Goal: Information Seeking & Learning: Learn about a topic

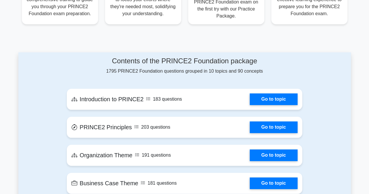
scroll to position [263, 0]
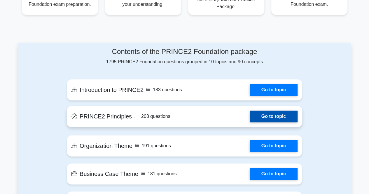
click at [289, 111] on link "Go to topic" at bounding box center [274, 117] width 48 height 12
click at [265, 115] on link "Go to topic" at bounding box center [274, 117] width 48 height 12
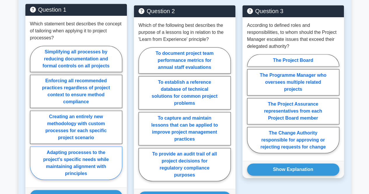
scroll to position [350, 0]
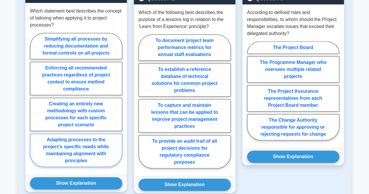
click at [90, 141] on label "Adapting processes to the project's specific needs while maintaining alignment …" at bounding box center [76, 150] width 92 height 33
click at [34, 104] on input "Adapting processes to the project's specific needs while maintaining alignment …" at bounding box center [32, 102] width 4 height 4
radio input "true"
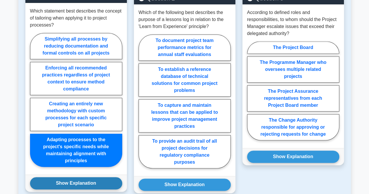
click at [83, 177] on button "Show Explanation" at bounding box center [76, 183] width 92 height 12
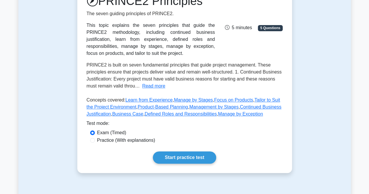
scroll to position [88, 0]
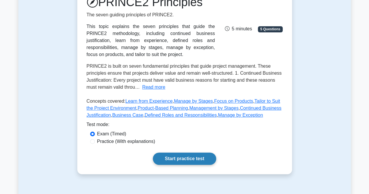
click at [183, 158] on link "Start practice test" at bounding box center [184, 159] width 63 height 12
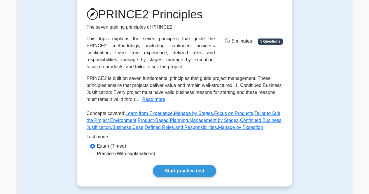
scroll to position [88, 0]
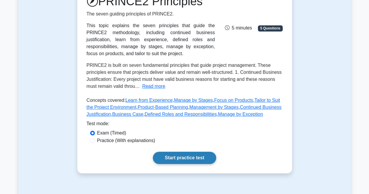
click at [179, 156] on link "Start practice test" at bounding box center [184, 158] width 63 height 12
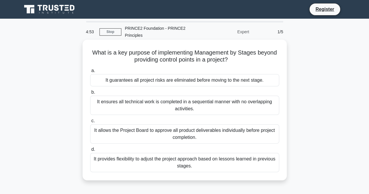
drag, startPoint x: 195, startPoint y: 167, endPoint x: 88, endPoint y: 48, distance: 160.1
click at [88, 48] on div "What is a key purpose of implementing Management by Stages beyond providing con…" at bounding box center [185, 110] width 200 height 136
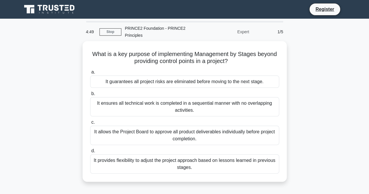
click at [71, 90] on div "What is a key purpose of implementing Management by Stages beyond providing con…" at bounding box center [184, 115] width 333 height 148
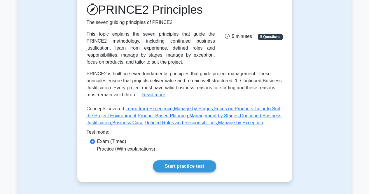
scroll to position [88, 0]
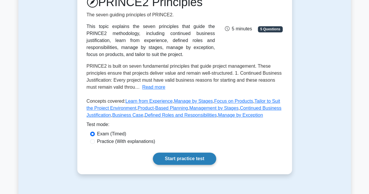
click at [190, 157] on link "Start practice test" at bounding box center [184, 159] width 63 height 12
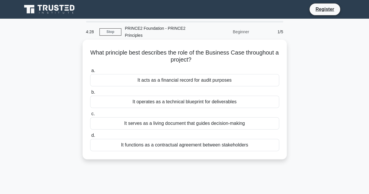
click at [167, 125] on div "It serves as a living document that guides decision-making" at bounding box center [184, 123] width 189 height 12
click at [90, 116] on input "c. It serves as a living document that guides decision-making" at bounding box center [90, 114] width 0 height 4
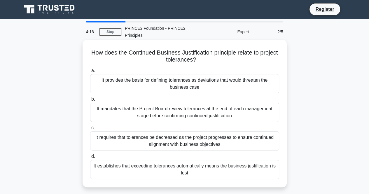
click at [173, 118] on div "It mandates that the Project Board review tolerances at the end of each managem…" at bounding box center [184, 112] width 189 height 19
click at [90, 101] on input "b. It mandates that the Project Board review tolerances at the end of each mana…" at bounding box center [90, 99] width 0 height 4
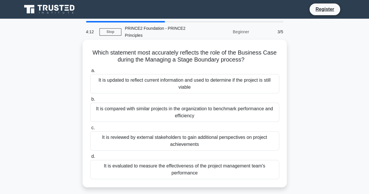
click at [204, 141] on div "It is reviewed by external stakeholders to gain additional perspectives on proj…" at bounding box center [184, 140] width 189 height 19
click at [90, 130] on input "c. It is reviewed by external stakeholders to gain additional perspectives on p…" at bounding box center [90, 128] width 0 height 4
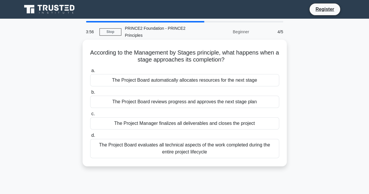
click at [239, 151] on div "The Project Board evaluates all technical aspects of the work completed during …" at bounding box center [184, 148] width 189 height 19
click at [90, 137] on input "d. The Project Board evaluates all technical aspects of the work completed duri…" at bounding box center [90, 136] width 0 height 4
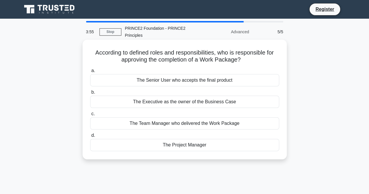
click at [182, 144] on div "The Project Manager" at bounding box center [184, 145] width 189 height 12
click at [90, 137] on input "d. The Project Manager" at bounding box center [90, 136] width 0 height 4
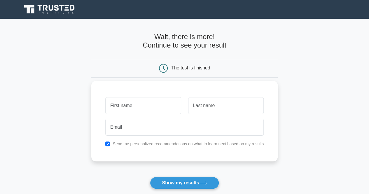
click at [164, 103] on input "text" at bounding box center [143, 105] width 76 height 17
type input "[PERSON_NAME]"
click at [221, 103] on input "text" at bounding box center [226, 105] width 76 height 17
type input "[PERSON_NAME]"
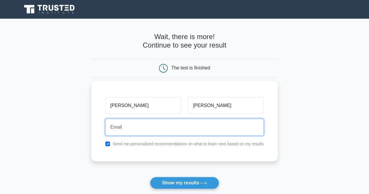
click at [185, 131] on input "email" at bounding box center [184, 127] width 158 height 17
type input "[EMAIL_ADDRESS][DOMAIN_NAME]"
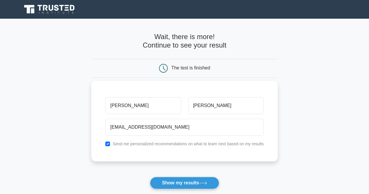
click at [106, 147] on div "[PERSON_NAME][GEOGRAPHIC_DATA] [PERSON_NAME][EMAIL_ADDRESS][DOMAIN_NAME] Send m…" at bounding box center [184, 121] width 186 height 81
click at [109, 143] on input "checkbox" at bounding box center [107, 143] width 5 height 5
checkbox input "false"
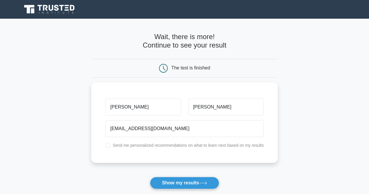
drag, startPoint x: 201, startPoint y: 186, endPoint x: 196, endPoint y: 181, distance: 6.8
click at [198, 184] on button "Show my results" at bounding box center [184, 183] width 69 height 12
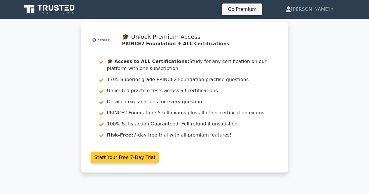
click at [138, 155] on link "Start Your Free 7-Day Trial" at bounding box center [125, 157] width 68 height 11
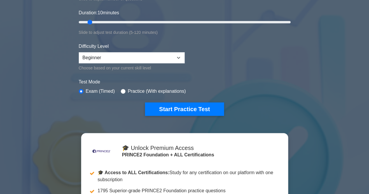
scroll to position [117, 0]
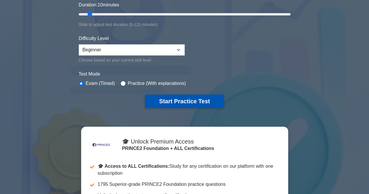
click at [202, 106] on button "Start Practice Test" at bounding box center [184, 101] width 79 height 13
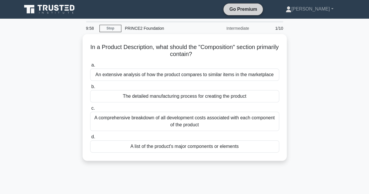
click at [256, 7] on link "Go Premium" at bounding box center [243, 9] width 35 height 7
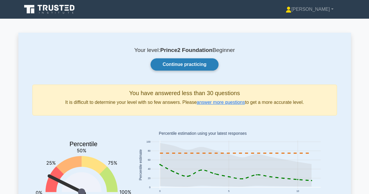
click at [188, 67] on link "Continue practicing" at bounding box center [185, 64] width 68 height 12
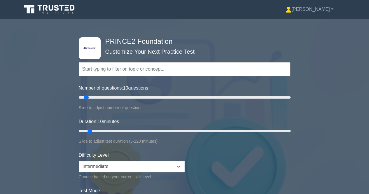
click at [183, 74] on input "text" at bounding box center [185, 69] width 212 height 14
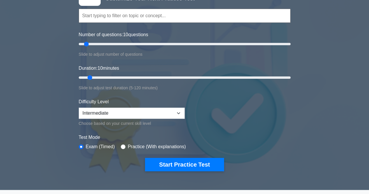
scroll to position [58, 0]
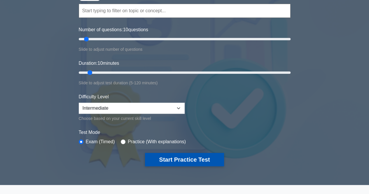
click at [193, 160] on button "Start Practice Test" at bounding box center [184, 159] width 79 height 13
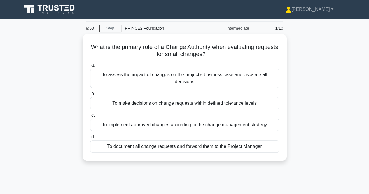
click at [61, 7] on icon at bounding box center [50, 9] width 56 height 11
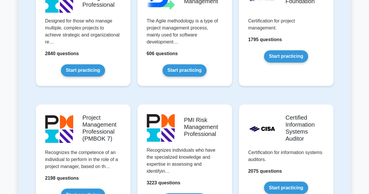
scroll to position [379, 0]
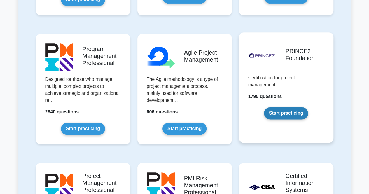
click at [285, 111] on link "Start practicing" at bounding box center [286, 113] width 44 height 12
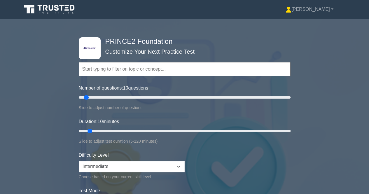
click at [153, 68] on input "text" at bounding box center [185, 69] width 212 height 14
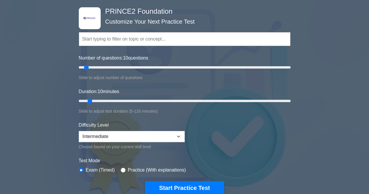
scroll to position [58, 0]
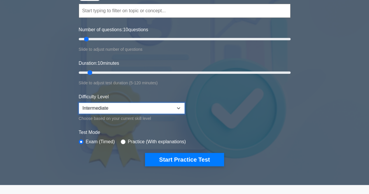
click at [146, 110] on select "Beginner Intermediate Expert" at bounding box center [132, 108] width 106 height 11
click at [79, 103] on select "Beginner Intermediate Expert" at bounding box center [132, 108] width 106 height 11
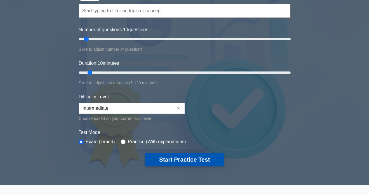
click at [195, 154] on button "Start Practice Test" at bounding box center [184, 159] width 79 height 13
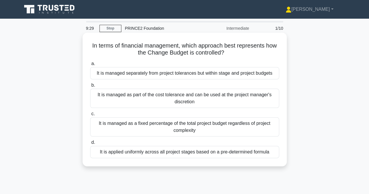
click at [188, 98] on div "It is managed as part of the cost tolerance and can be used at the project mana…" at bounding box center [184, 98] width 189 height 19
click at [90, 87] on input "b. It is managed as part of the cost tolerance and can be used at the project m…" at bounding box center [90, 85] width 0 height 4
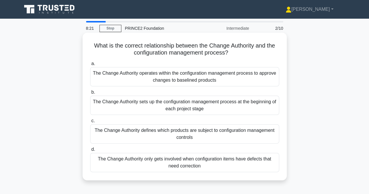
click at [182, 125] on div "The Change Authority defines which products are subject to configuration manage…" at bounding box center [184, 133] width 189 height 19
click at [90, 123] on input "c. The Change Authority defines which products are subject to configuration man…" at bounding box center [90, 121] width 0 height 4
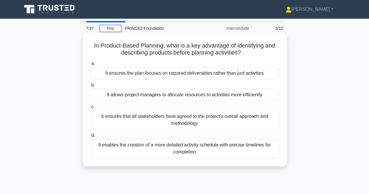
click at [161, 119] on div "It ensures that all stakeholders have agreed to the project's overall approach …" at bounding box center [184, 119] width 189 height 19
click at [90, 109] on input "c. It ensures that all stakeholders have agreed to the project's overall approa…" at bounding box center [90, 107] width 0 height 4
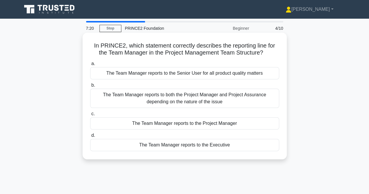
click at [220, 123] on div "The Team Manager reports to the Project Manager" at bounding box center [184, 123] width 189 height 12
click at [90, 116] on input "c. The Team Manager reports to the Project Manager" at bounding box center [90, 114] width 0 height 4
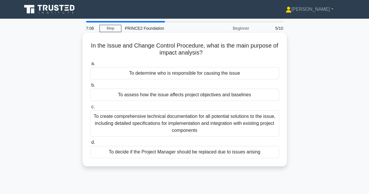
click at [216, 124] on div "To create comprehensive technical documentation for all potential solutions to …" at bounding box center [184, 123] width 189 height 26
click at [90, 109] on input "c. To create comprehensive technical documentation for all potential solutions …" at bounding box center [90, 107] width 0 height 4
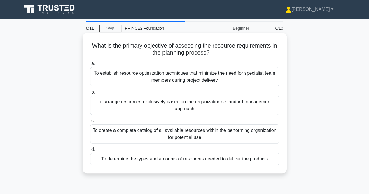
click at [204, 157] on div "To determine the types and amounts of resources needed to deliver the products" at bounding box center [184, 159] width 189 height 12
click at [90, 151] on input "d. To determine the types and amounts of resources needed to deliver the produc…" at bounding box center [90, 150] width 0 height 4
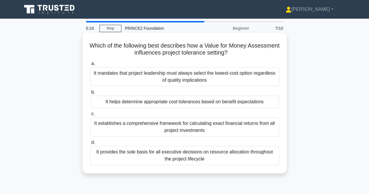
click at [208, 156] on div "It provides the sole basis for all executive decisions on resource allocation t…" at bounding box center [184, 155] width 189 height 19
click at [90, 144] on input "d. It provides the sole basis for all executive decisions on resource allocatio…" at bounding box center [90, 143] width 0 height 4
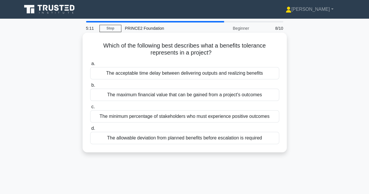
click at [220, 76] on div "The acceptable time delay between delivering outputs and realizing benefits" at bounding box center [184, 73] width 189 height 12
click at [90, 66] on input "a. The acceptable time delay between delivering outputs and realizing benefits" at bounding box center [90, 64] width 0 height 4
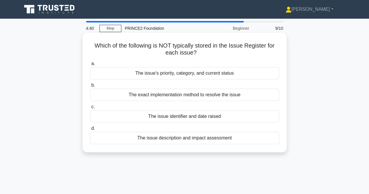
click at [192, 97] on div "The exact implementation method to resolve the issue" at bounding box center [184, 95] width 189 height 12
click at [90, 87] on input "b. The exact implementation method to resolve the issue" at bounding box center [90, 85] width 0 height 4
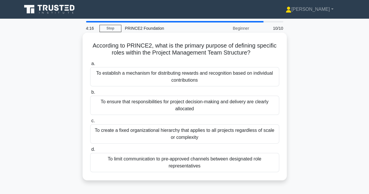
click at [192, 98] on div "To ensure that responsibilities for project decision-making and delivery are cl…" at bounding box center [184, 105] width 189 height 19
click at [90, 94] on input "b. To ensure that responsibilities for project decision-making and delivery are…" at bounding box center [90, 92] width 0 height 4
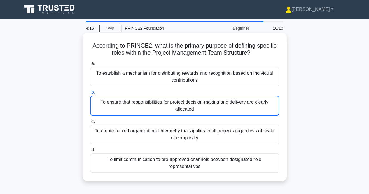
click at [190, 101] on div "To ensure that responsibilities for project decision-making and delivery are cl…" at bounding box center [184, 106] width 189 height 20
click at [90, 94] on input "b. To ensure that responsibilities for project decision-making and delivery are…" at bounding box center [90, 92] width 0 height 4
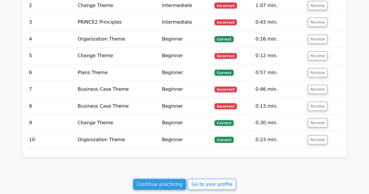
scroll to position [671, 0]
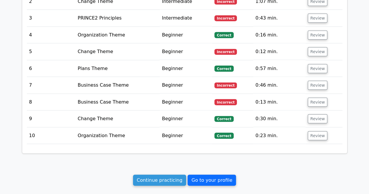
click at [207, 175] on link "Go to your profile" at bounding box center [212, 180] width 48 height 11
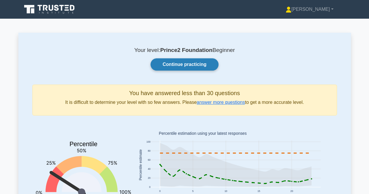
click at [187, 63] on link "Continue practicing" at bounding box center [185, 64] width 68 height 12
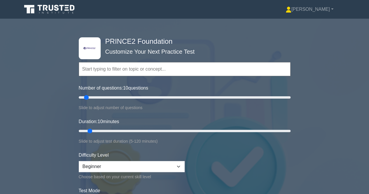
click at [187, 63] on input "text" at bounding box center [185, 69] width 212 height 14
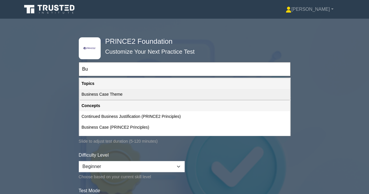
click at [102, 92] on div "Business Case Theme" at bounding box center [184, 94] width 211 height 11
type input "Business Case Theme"
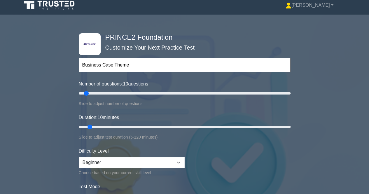
scroll to position [58, 0]
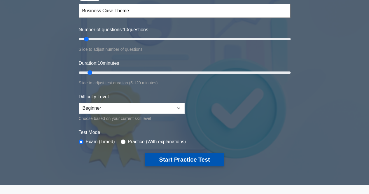
click at [205, 157] on button "Start Practice Test" at bounding box center [184, 159] width 79 height 13
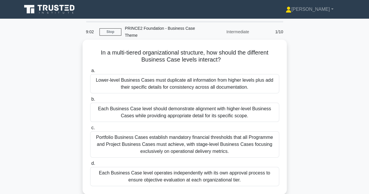
click at [171, 118] on div "Each Business Case level should demonstrate alignment with higher-level Busines…" at bounding box center [184, 112] width 189 height 19
click at [90, 101] on input "b. Each Business Case level should demonstrate alignment with higher-level Busi…" at bounding box center [90, 99] width 0 height 4
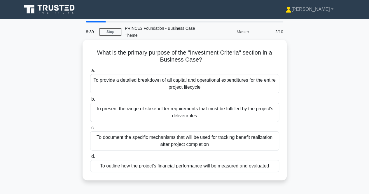
click at [165, 164] on div "To outline how the project's financial performance will be measured and evaluat…" at bounding box center [184, 166] width 189 height 12
click at [90, 158] on input "d. To outline how the project's financial performance will be measured and eval…" at bounding box center [90, 157] width 0 height 4
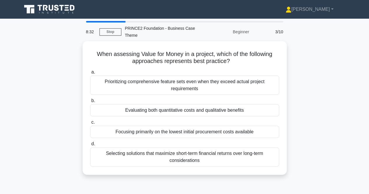
click at [116, 22] on div at bounding box center [105, 21] width 39 height 1
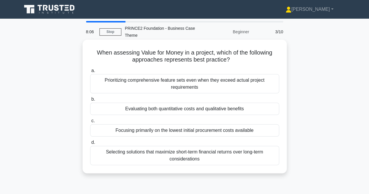
click at [153, 109] on div "Evaluating both quantitative costs and qualitative benefits" at bounding box center [184, 109] width 189 height 12
click at [90, 101] on input "b. Evaluating both quantitative costs and qualitative benefits" at bounding box center [90, 99] width 0 height 4
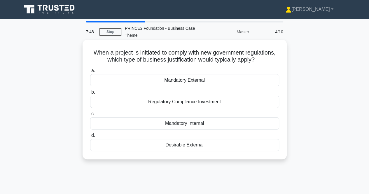
click at [189, 79] on div "Mandatory External" at bounding box center [184, 80] width 189 height 12
click at [90, 73] on input "a. Mandatory External" at bounding box center [90, 71] width 0 height 4
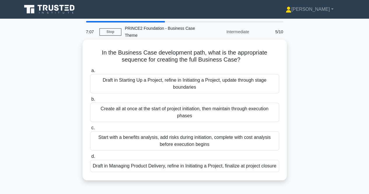
click at [193, 86] on div "Draft in Starting Up a Project, refine in Initiating a Project, update through …" at bounding box center [184, 83] width 189 height 19
click at [90, 73] on input "a. Draft in Starting Up a Project, refine in Initiating a Project, update throu…" at bounding box center [90, 71] width 0 height 4
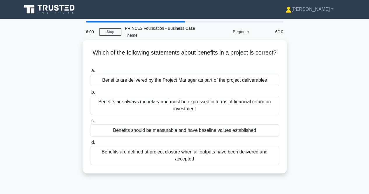
click at [214, 132] on div "Benefits should be measurable and have baseline values established" at bounding box center [184, 130] width 189 height 12
click at [90, 123] on input "c. Benefits should be measurable and have baseline values established" at bounding box center [90, 121] width 0 height 4
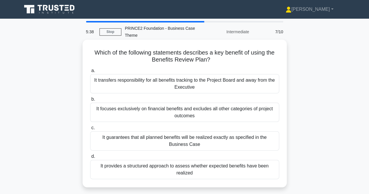
drag, startPoint x: 201, startPoint y: 103, endPoint x: 200, endPoint y: 106, distance: 3.6
click at [201, 103] on div "It focuses exclusively on financial benefits and excludes all other categories …" at bounding box center [184, 112] width 189 height 19
click at [90, 101] on input "b. It focuses exclusively on financial benefits and excludes all other categori…" at bounding box center [90, 99] width 0 height 4
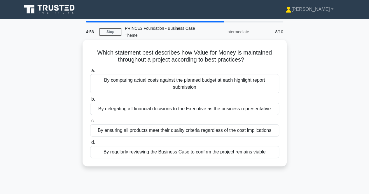
click at [200, 153] on div "By regularly reviewing the Business Case to confirm the project remains viable" at bounding box center [184, 152] width 189 height 12
click at [90, 144] on input "d. By regularly reviewing the Business Case to confirm the project remains viab…" at bounding box center [90, 143] width 0 height 4
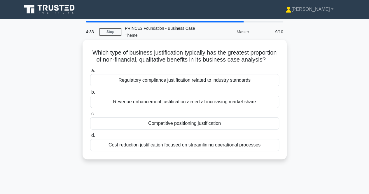
click at [193, 86] on div "Regulatory compliance justification related to industry standards" at bounding box center [184, 80] width 189 height 12
click at [90, 73] on input "a. Regulatory compliance justification related to industry standards" at bounding box center [90, 71] width 0 height 4
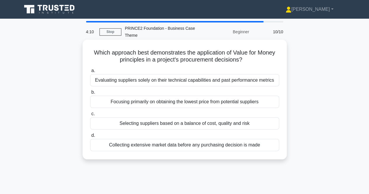
click at [173, 144] on div "Collecting extensive market data before any purchasing decision is made" at bounding box center [184, 145] width 189 height 12
click at [90, 137] on input "d. Collecting extensive market data before any purchasing decision is made" at bounding box center [90, 136] width 0 height 4
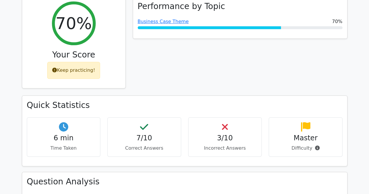
scroll to position [88, 0]
